Goal: Task Accomplishment & Management: Use online tool/utility

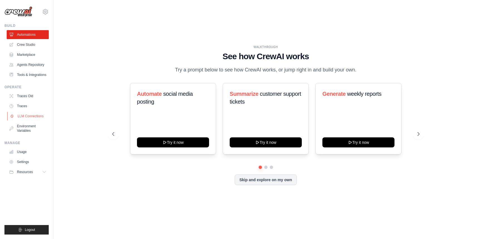
click at [27, 120] on link "LLM Connections" at bounding box center [28, 115] width 42 height 9
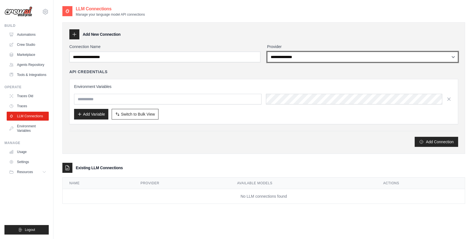
select select "*****"
click at [267, 52] on select "**********" at bounding box center [362, 57] width 191 height 11
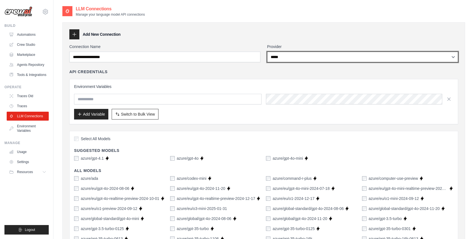
drag, startPoint x: 321, startPoint y: 61, endPoint x: 248, endPoint y: 21, distance: 83.5
